Goal: Navigation & Orientation: Find specific page/section

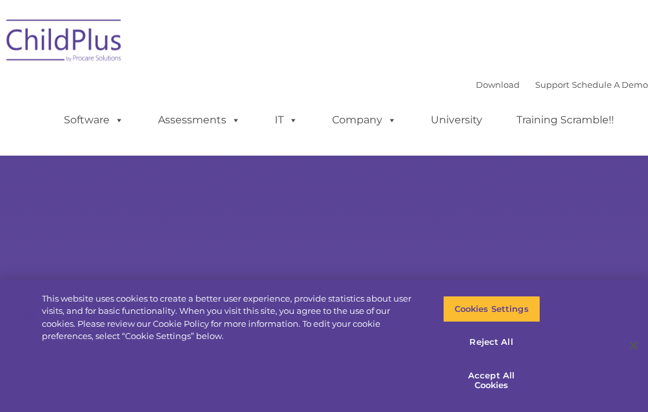
select select "MEDIUM"
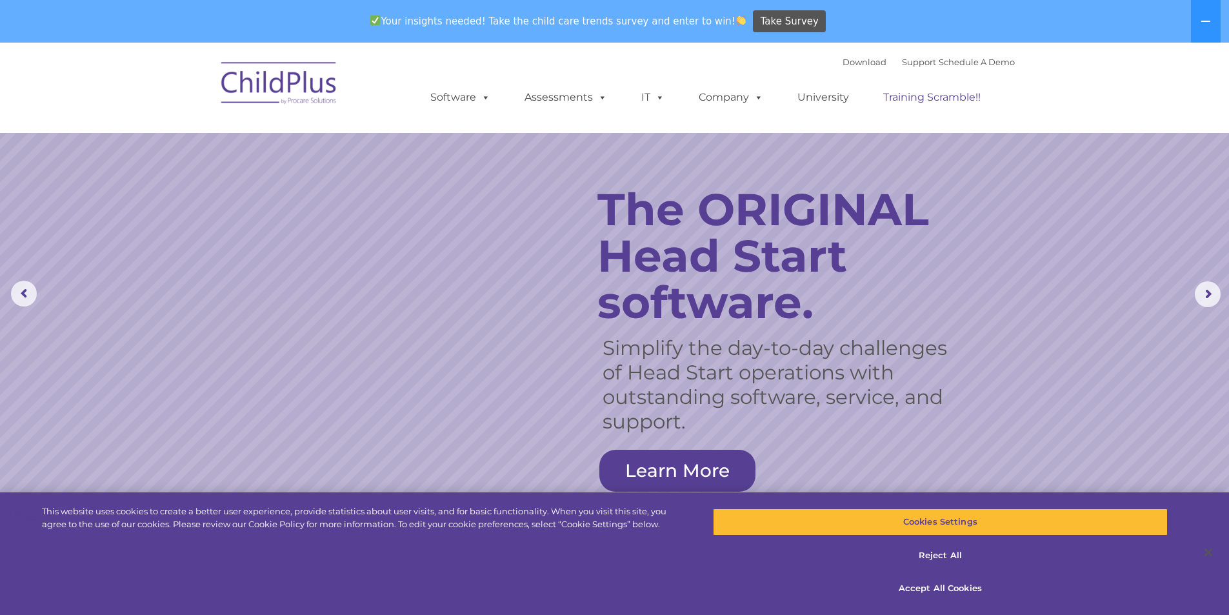
click at [648, 97] on link "Training Scramble!!" at bounding box center [931, 98] width 123 height 26
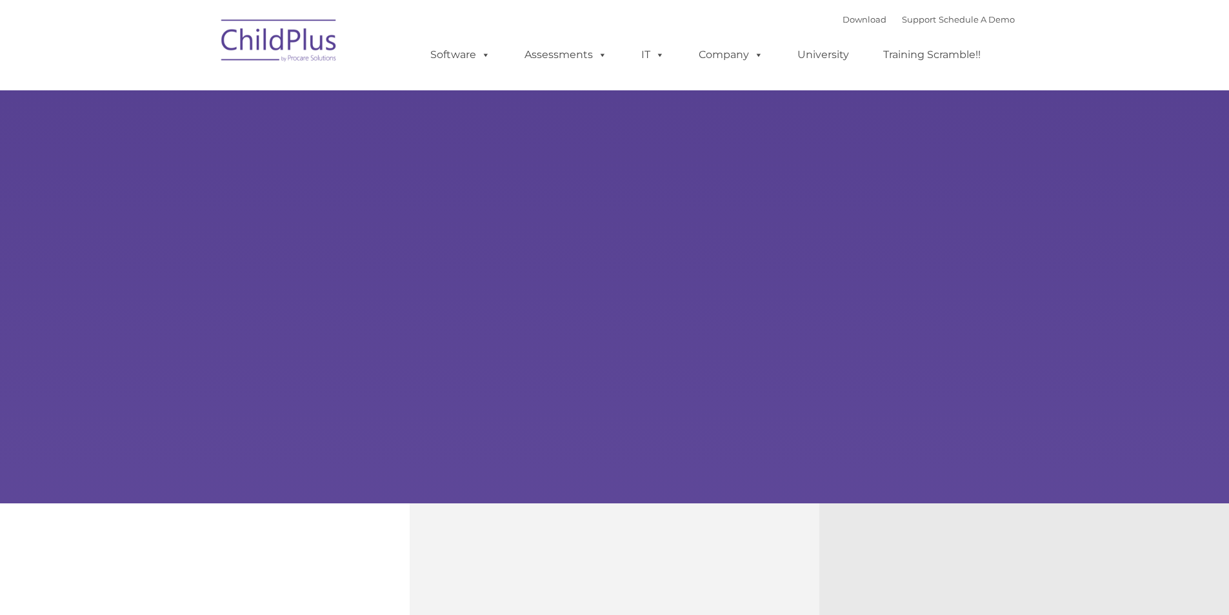
type input ""
select select "MEDIUM"
